Goal: Task Accomplishment & Management: Manage account settings

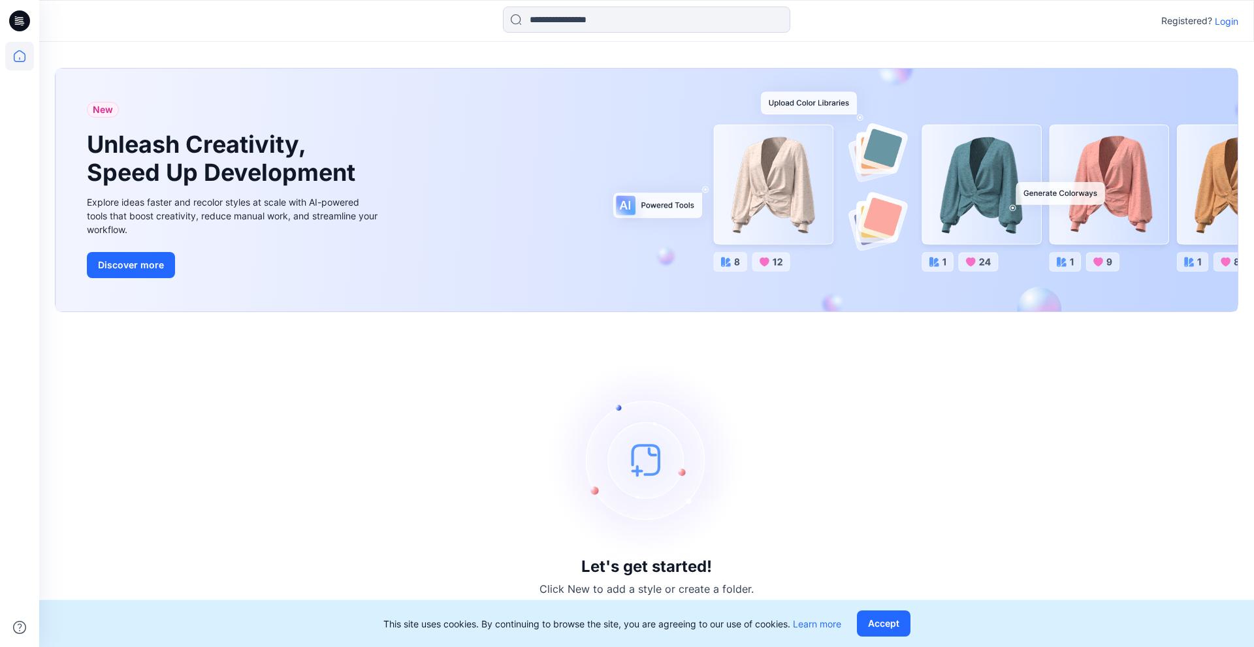
click at [1225, 21] on p "Login" at bounding box center [1227, 21] width 24 height 14
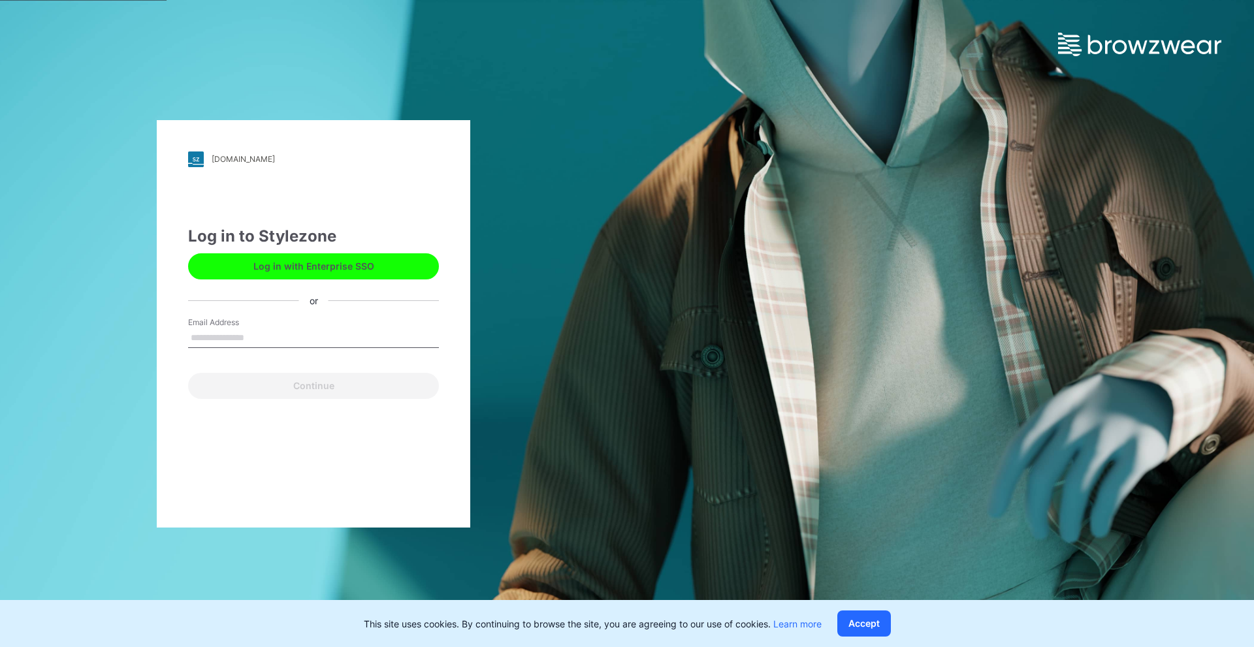
click at [252, 330] on input "Email Address" at bounding box center [313, 339] width 251 height 20
type input "**********"
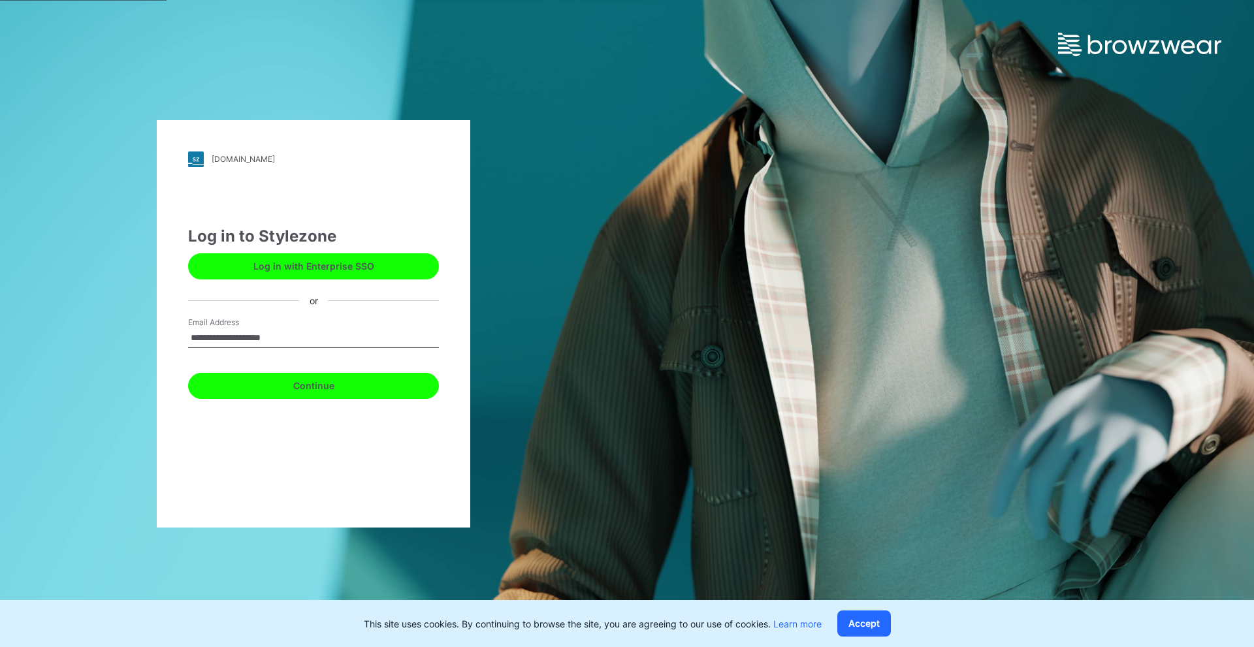
click at [335, 388] on button "Continue" at bounding box center [313, 386] width 251 height 26
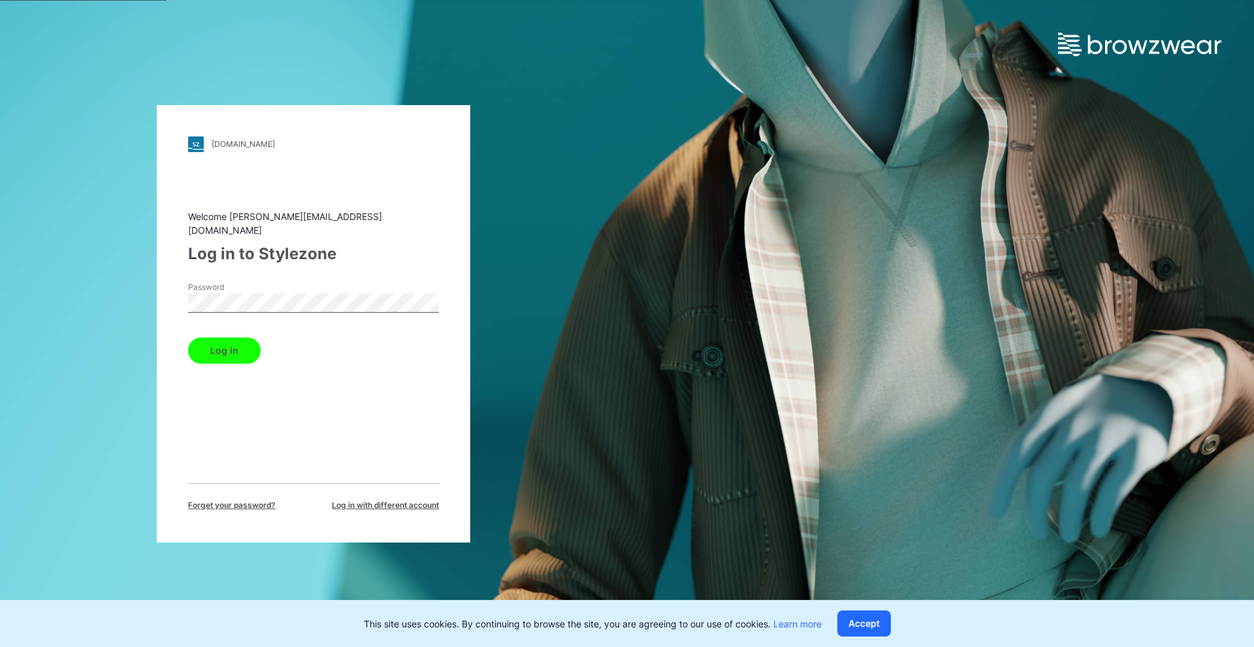
click at [223, 339] on button "Log in" at bounding box center [224, 351] width 72 height 26
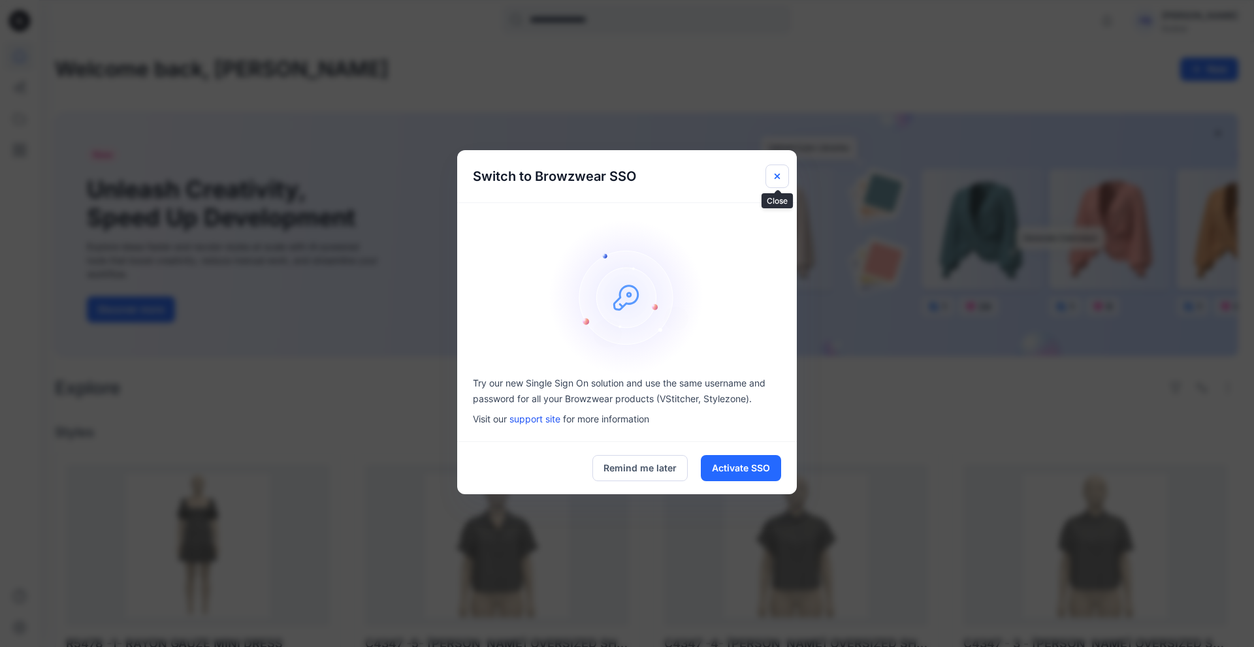
click at [775, 175] on icon "Close" at bounding box center [777, 176] width 5 height 5
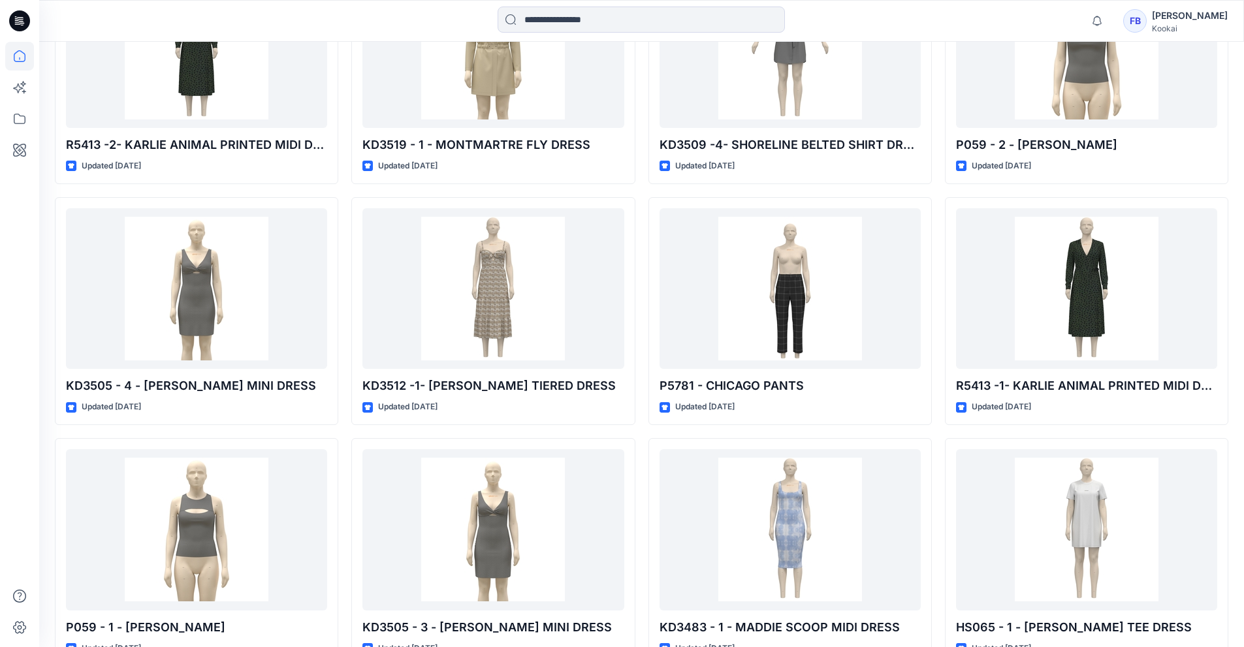
scroll to position [21554, 0]
